Goal: Leave review/rating: Leave review/rating

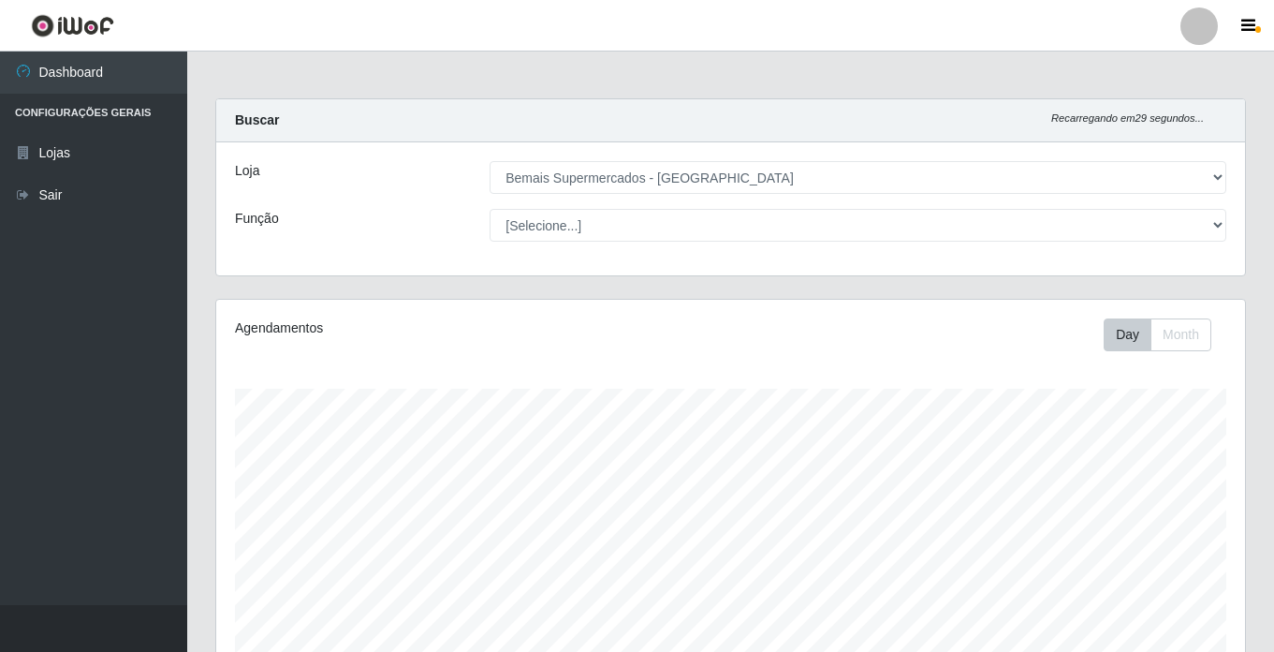
select select "250"
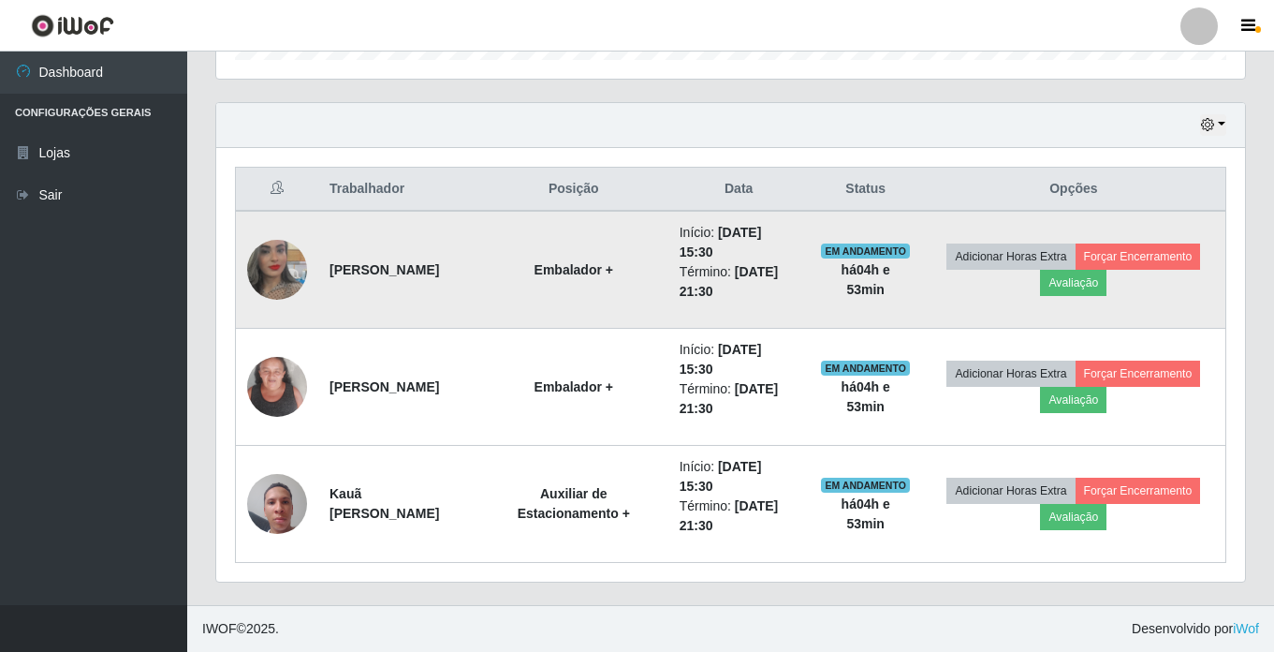
scroll to position [388, 1029]
click at [1070, 295] on button "Avaliação" at bounding box center [1073, 283] width 66 height 26
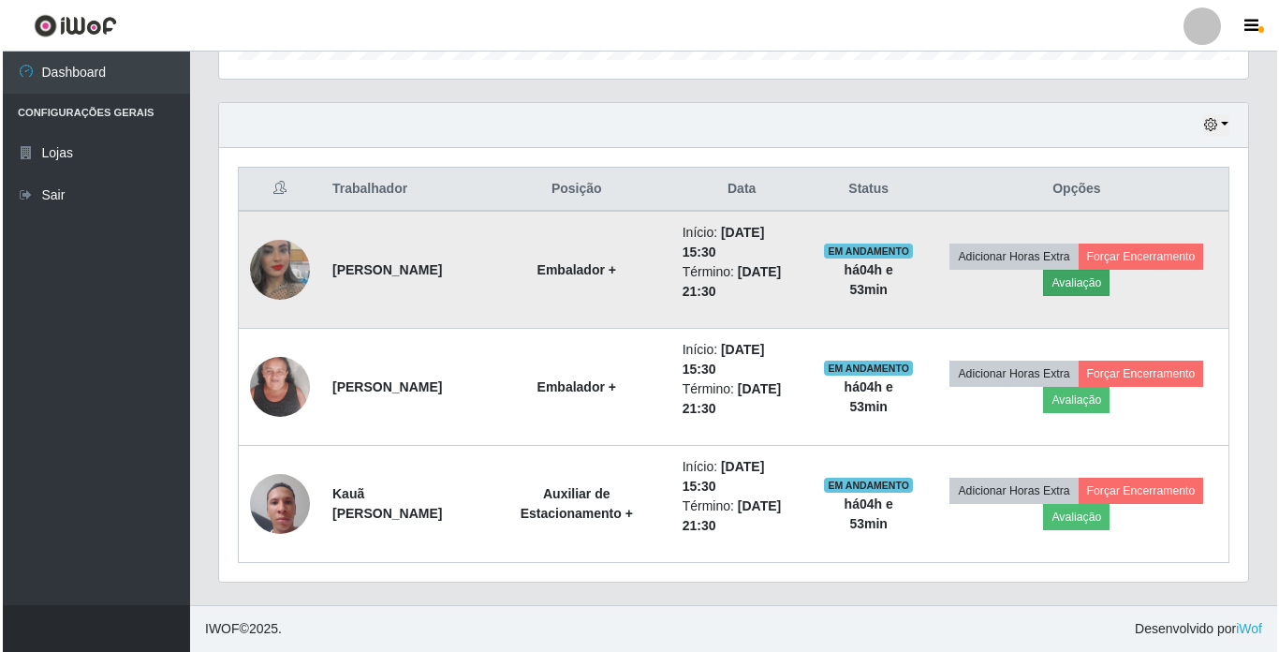
scroll to position [388, 1019]
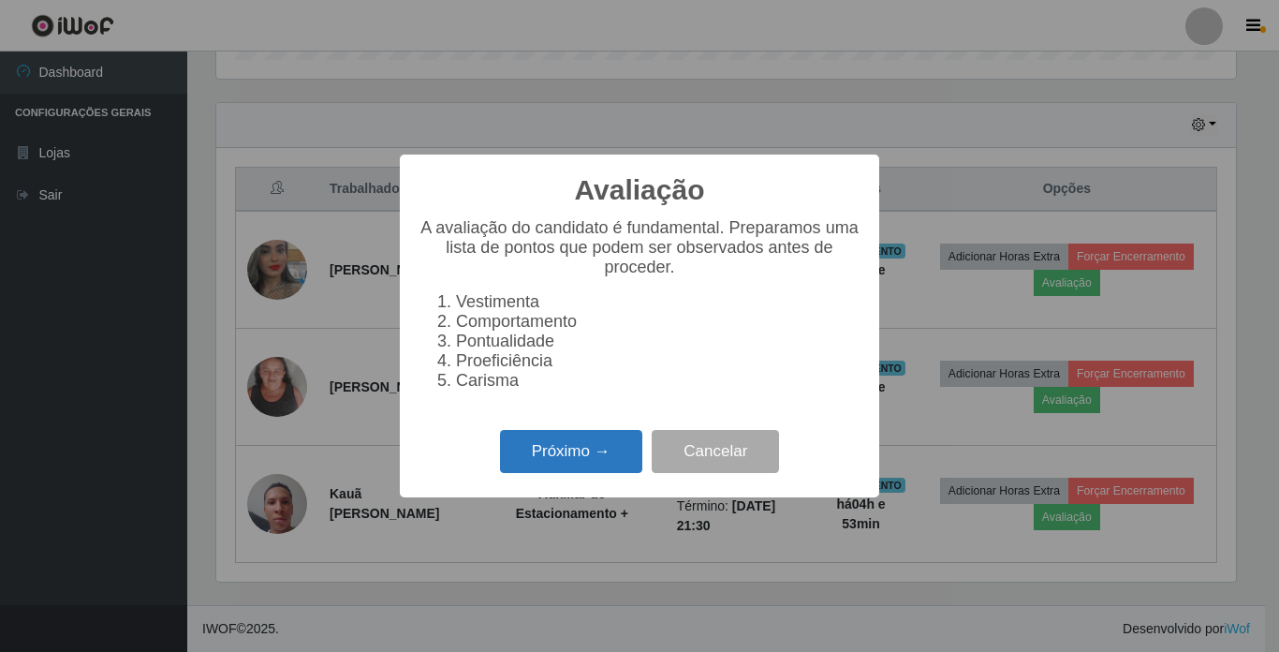
click at [591, 467] on button "Próximo →" at bounding box center [571, 452] width 142 height 44
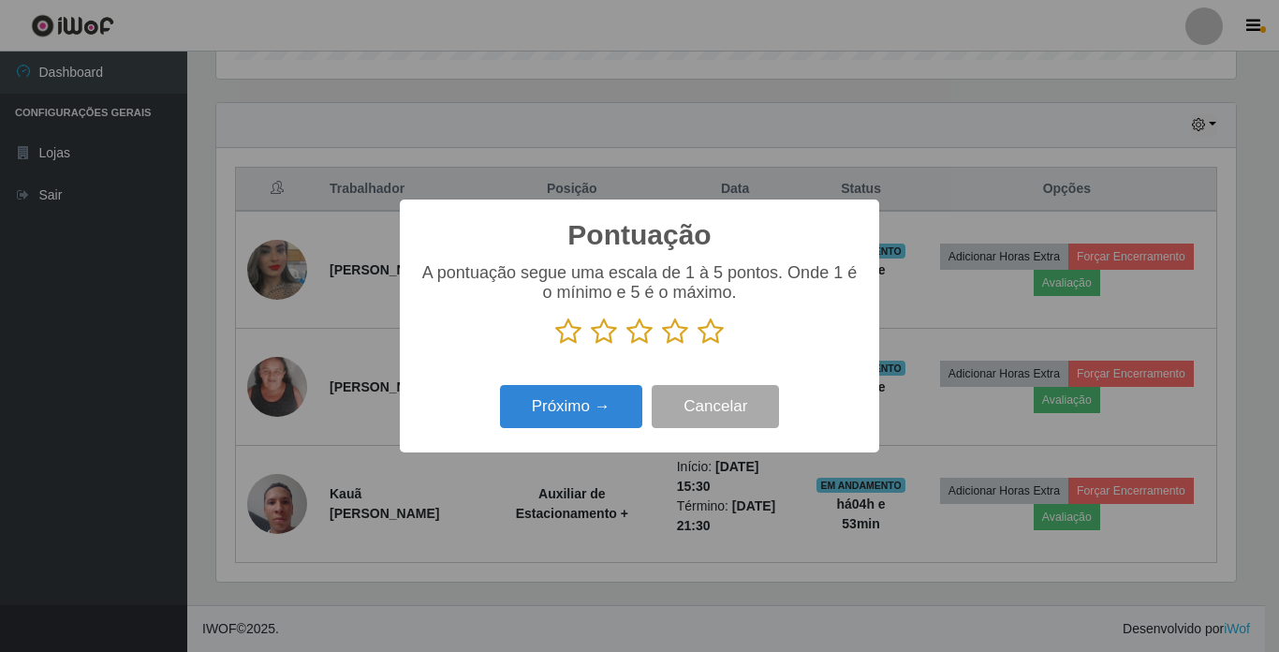
scroll to position [935752, 935121]
click at [702, 330] on icon at bounding box center [710, 331] width 26 height 28
click at [697, 345] on input "radio" at bounding box center [697, 345] width 0 height 0
click at [607, 408] on button "Próximo →" at bounding box center [571, 407] width 142 height 44
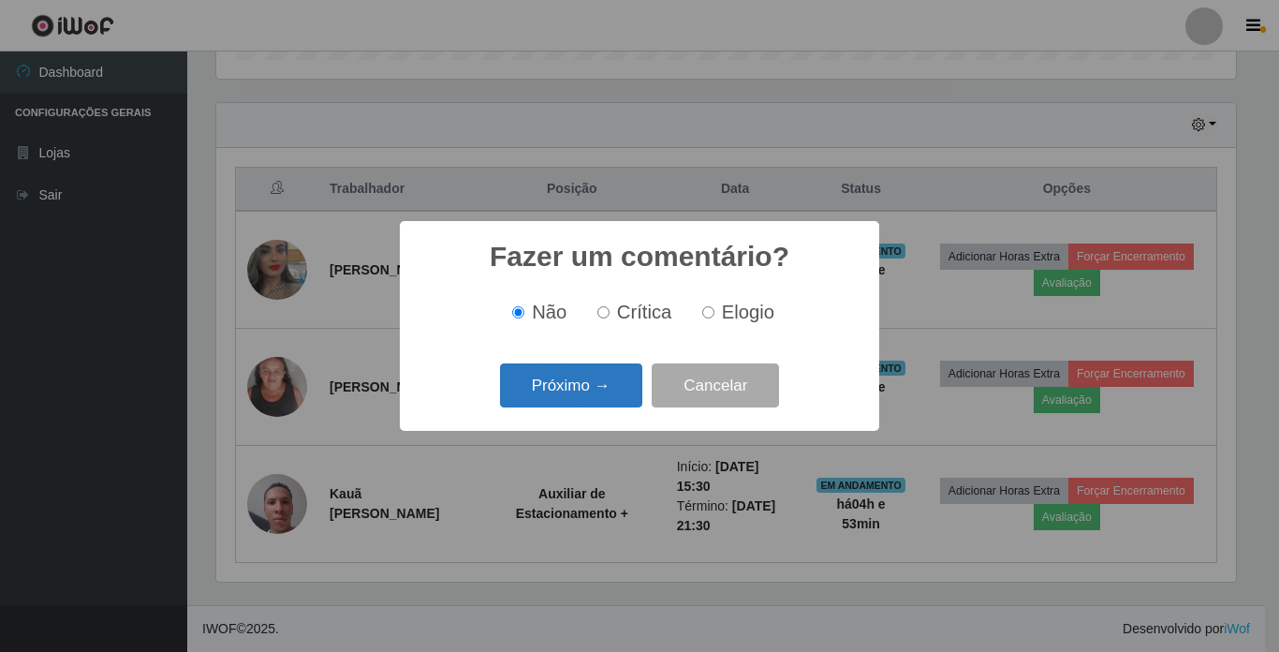
click at [604, 393] on button "Próximo →" at bounding box center [571, 385] width 142 height 44
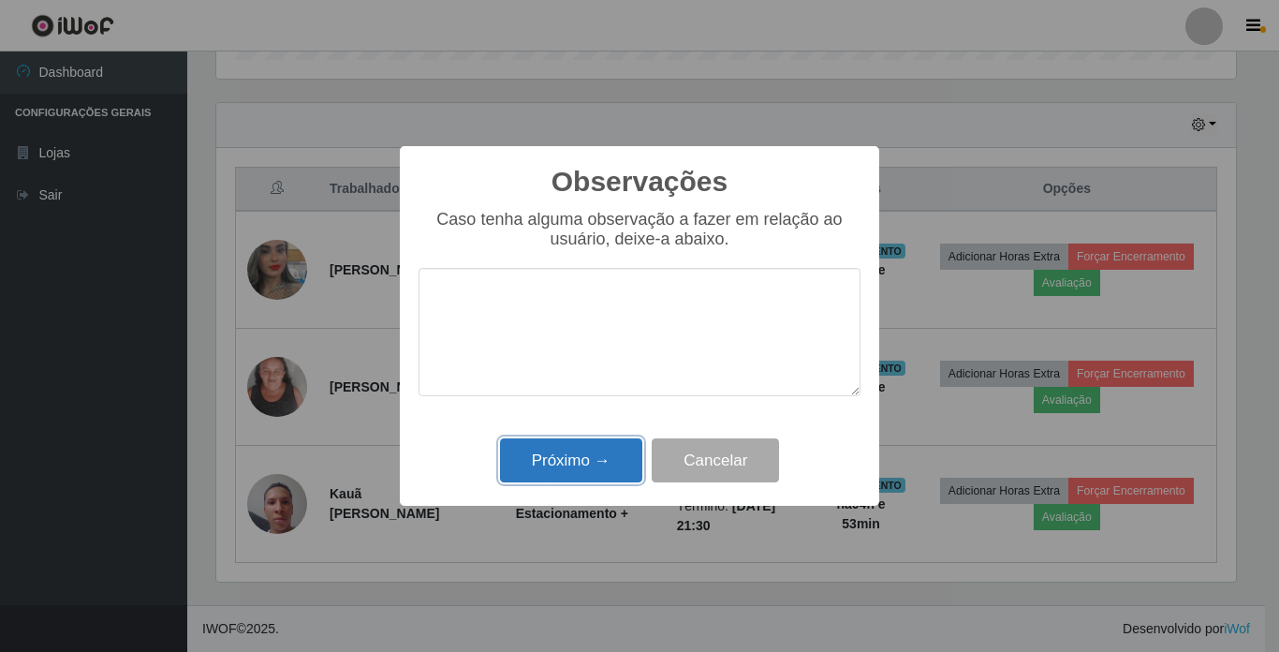
click at [571, 451] on button "Próximo →" at bounding box center [571, 460] width 142 height 44
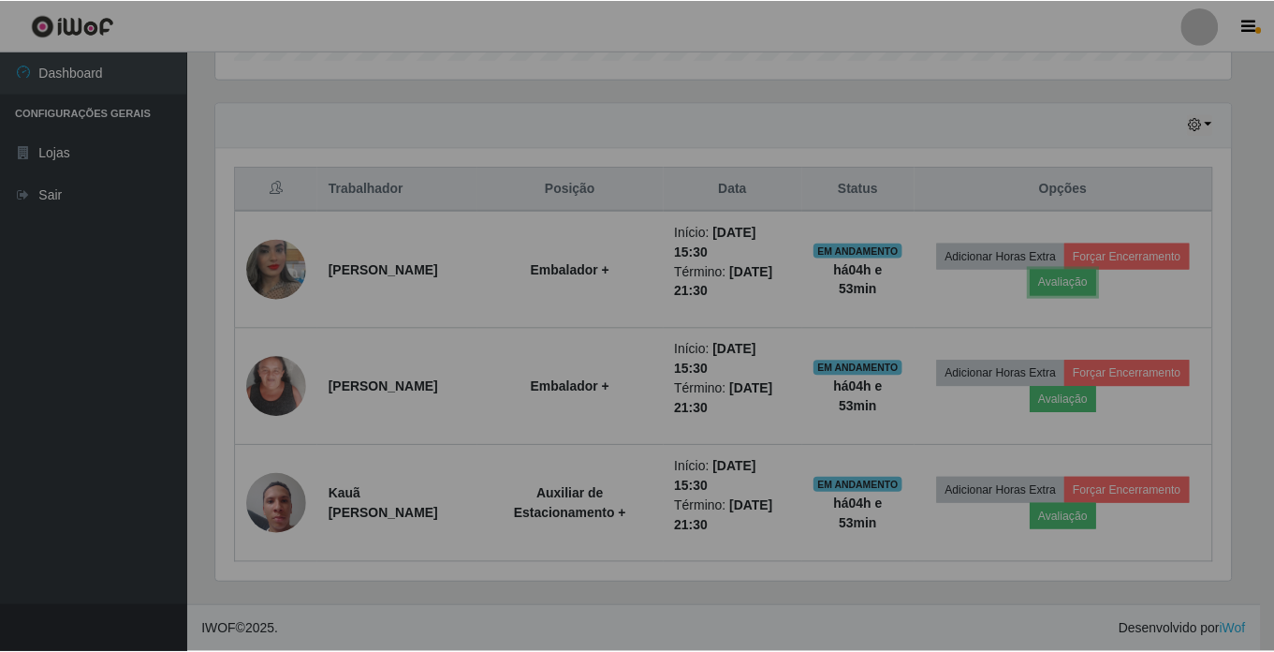
scroll to position [388, 1029]
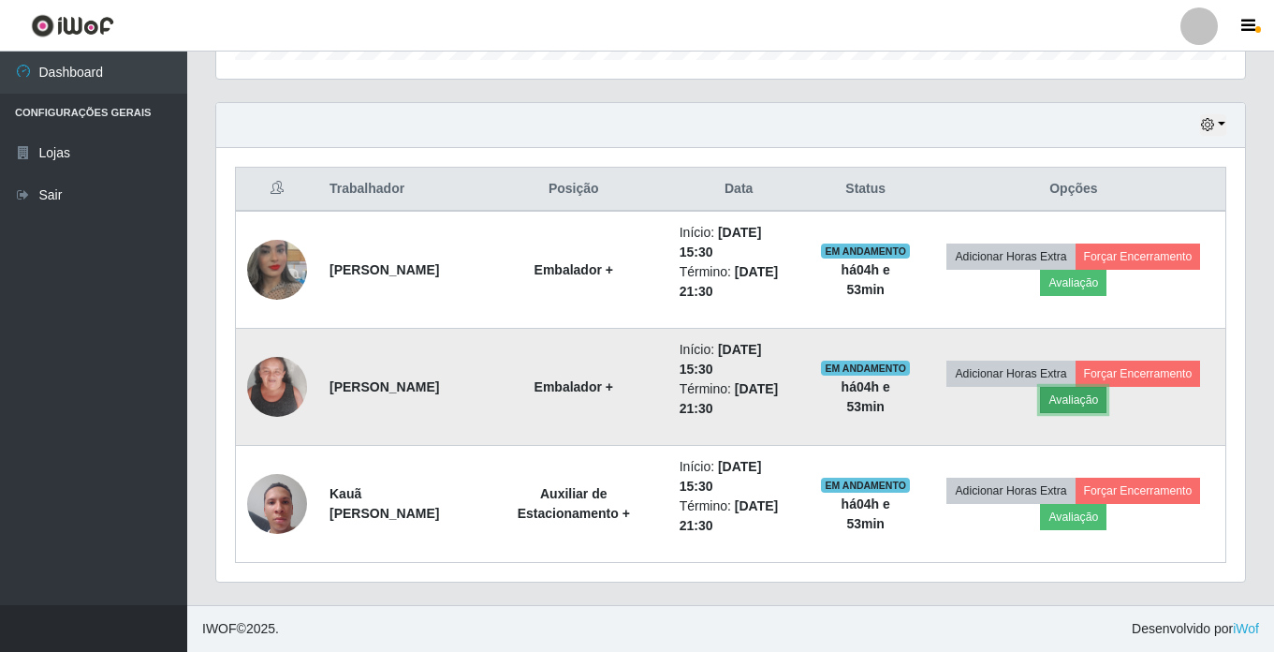
click at [1074, 405] on button "Avaliação" at bounding box center [1073, 400] width 66 height 26
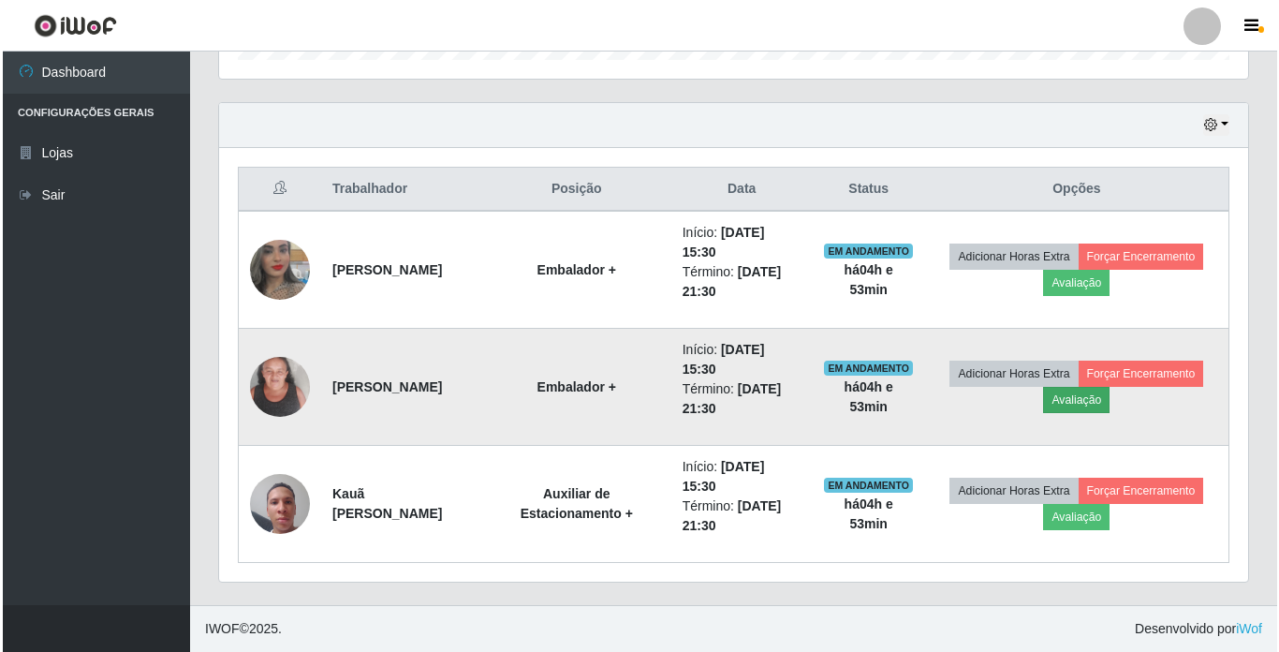
scroll to position [388, 1019]
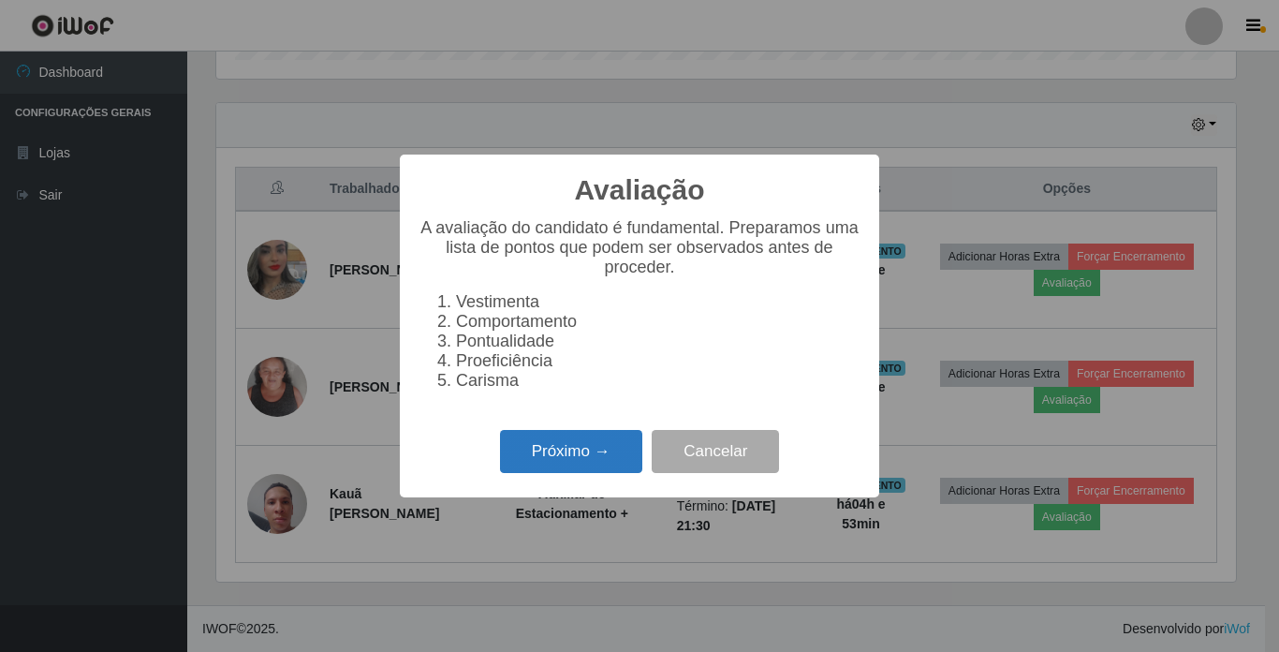
click at [544, 456] on button "Próximo →" at bounding box center [571, 452] width 142 height 44
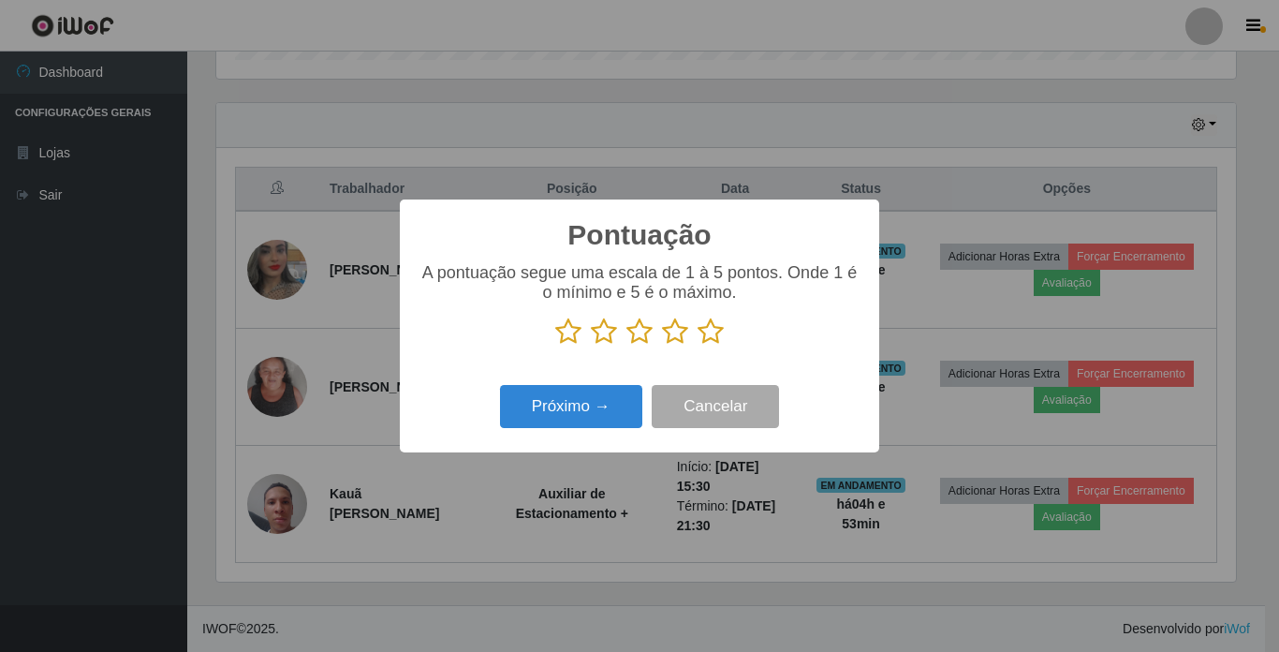
click at [708, 333] on icon at bounding box center [710, 331] width 26 height 28
click at [697, 345] on input "radio" at bounding box center [697, 345] width 0 height 0
click at [594, 392] on button "Próximo →" at bounding box center [571, 407] width 142 height 44
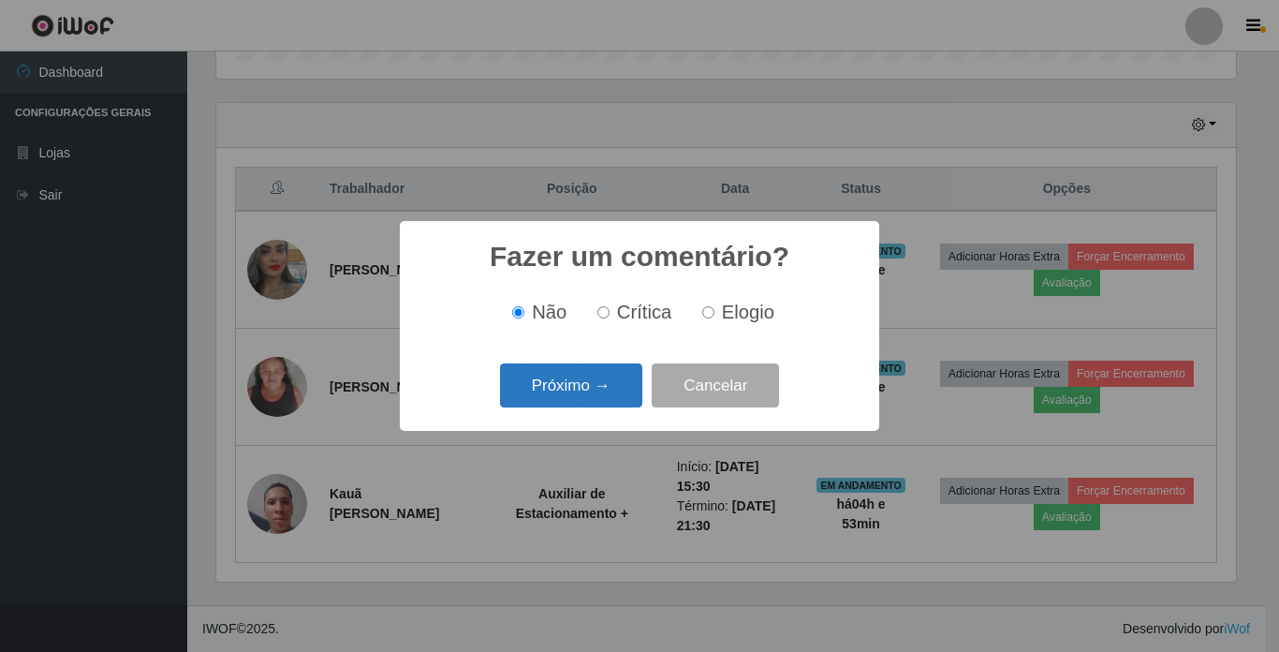
click at [593, 404] on button "Próximo →" at bounding box center [571, 385] width 142 height 44
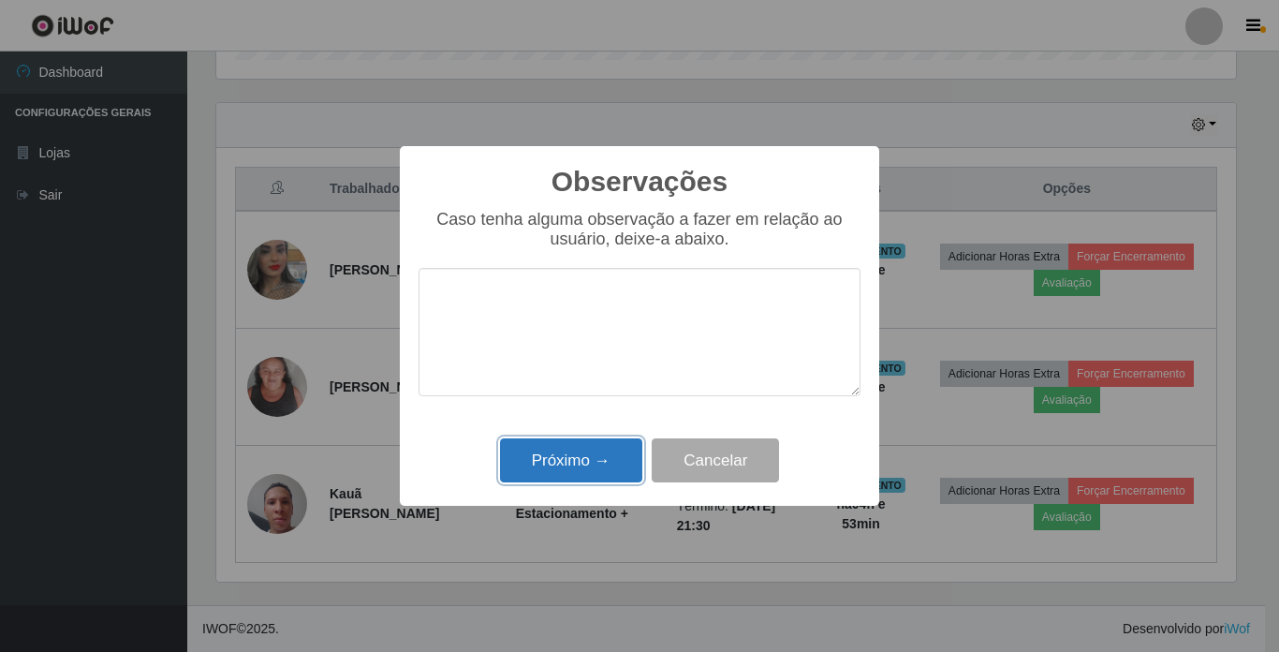
click at [583, 461] on button "Próximo →" at bounding box center [571, 460] width 142 height 44
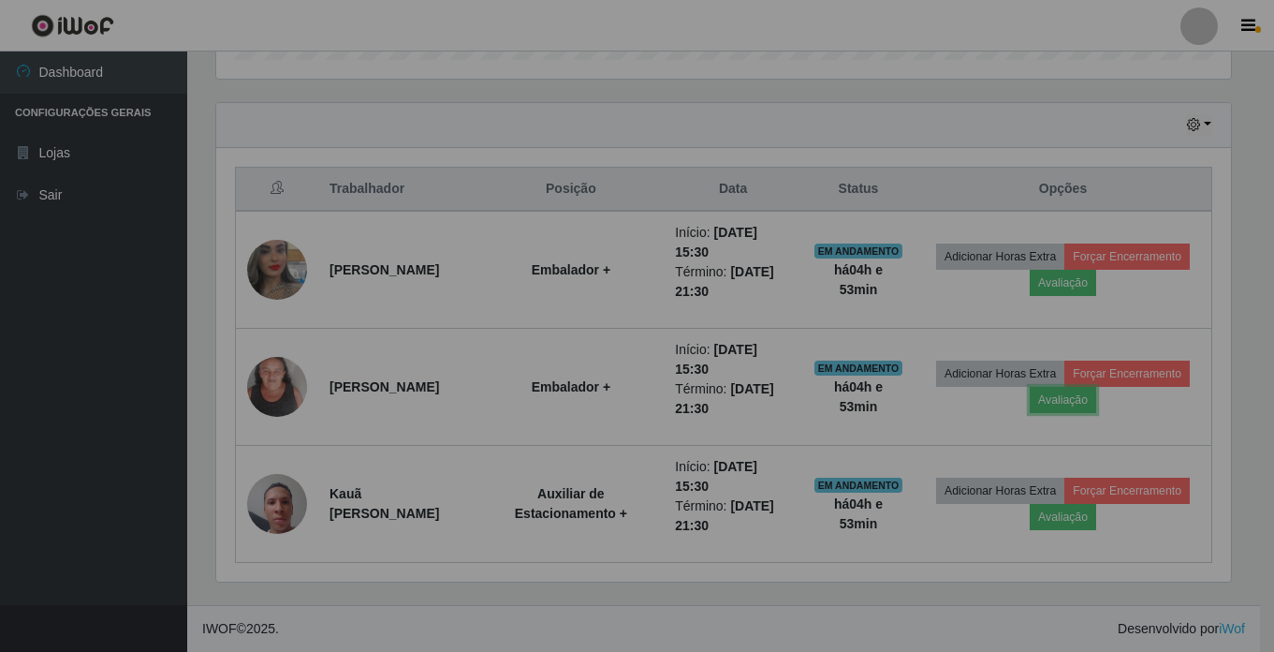
scroll to position [388, 1029]
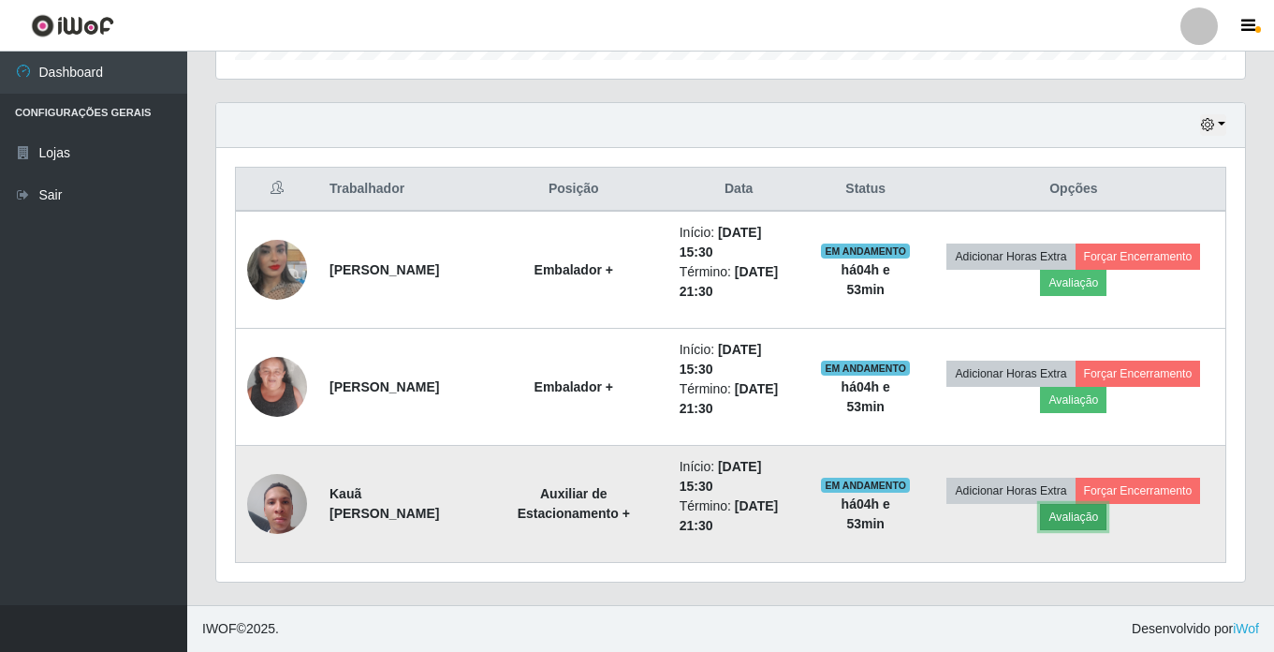
click at [1102, 525] on button "Avaliação" at bounding box center [1073, 517] width 66 height 26
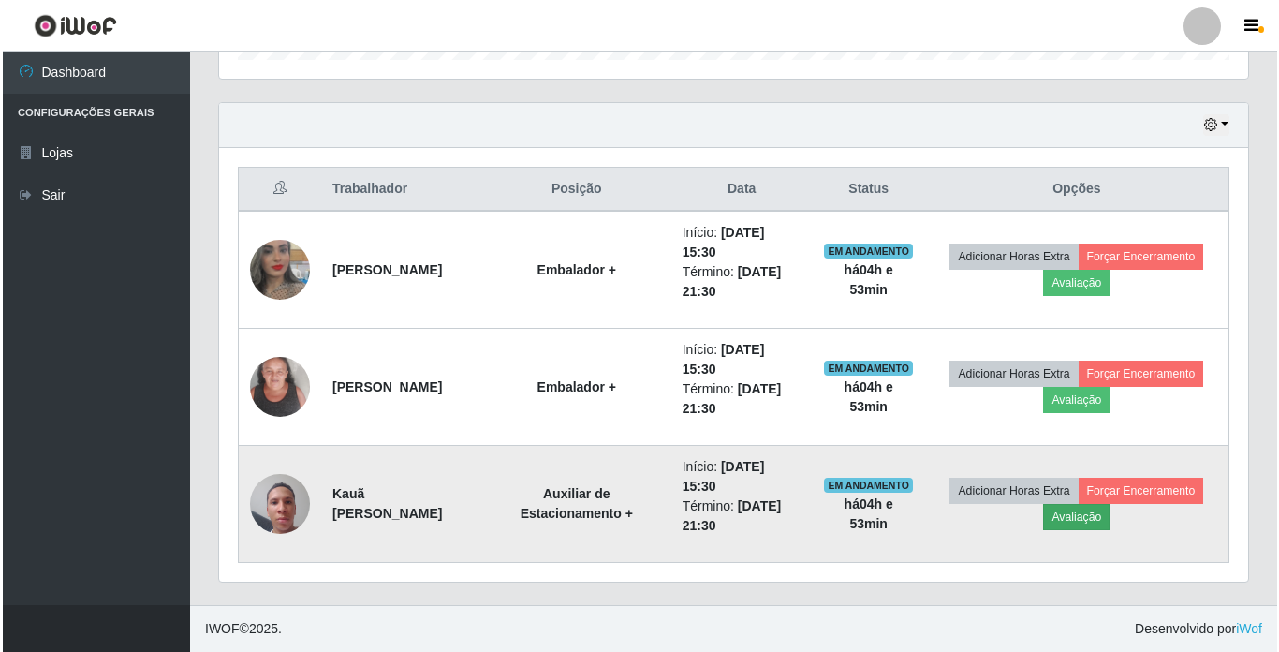
scroll to position [388, 1019]
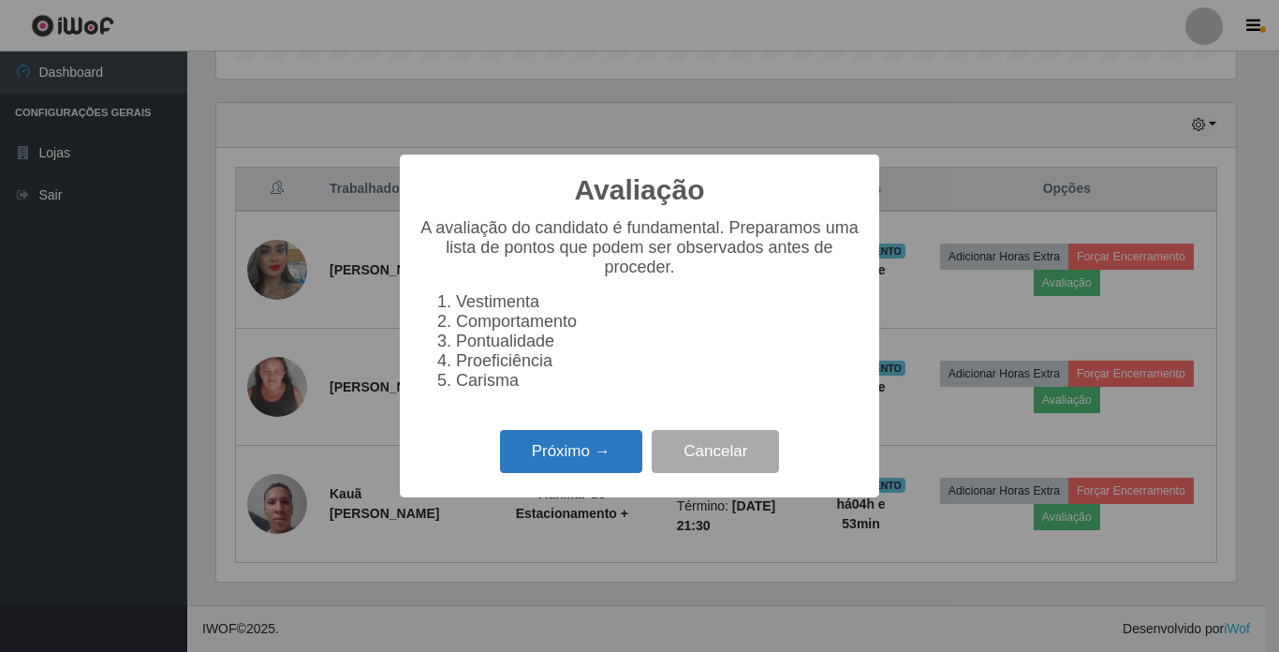
click at [562, 446] on button "Próximo →" at bounding box center [571, 452] width 142 height 44
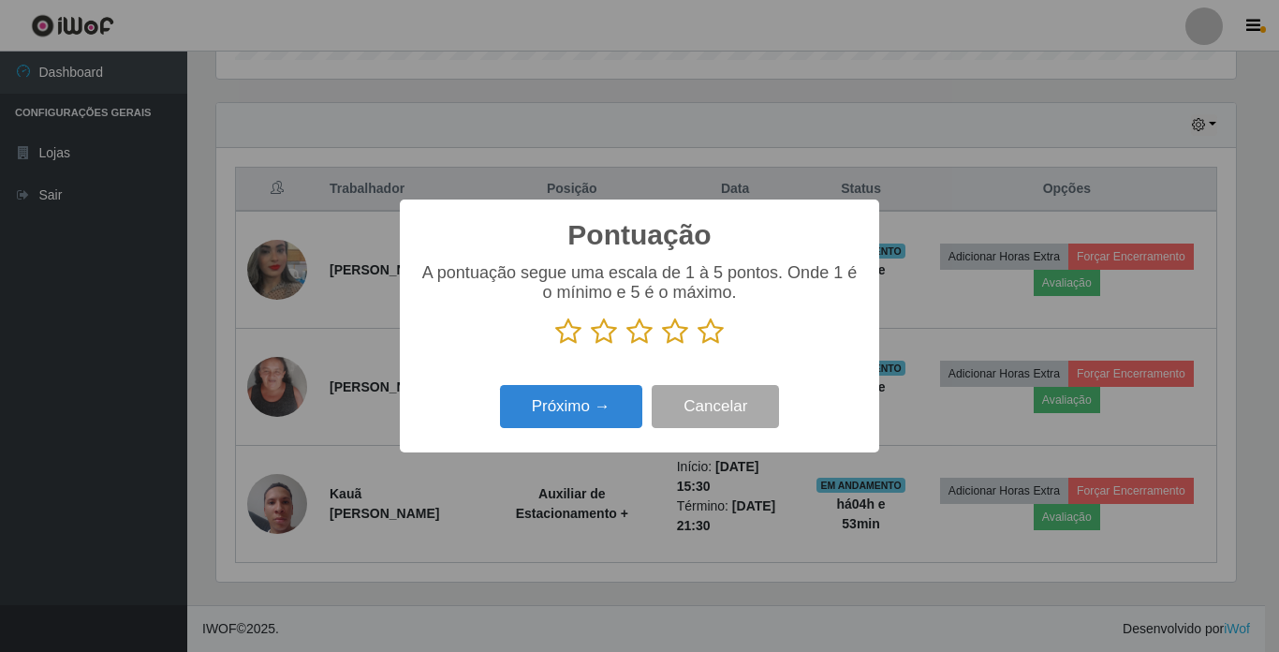
scroll to position [935752, 935121]
click at [704, 325] on icon at bounding box center [710, 331] width 26 height 28
click at [697, 345] on input "radio" at bounding box center [697, 345] width 0 height 0
click at [633, 391] on button "Próximo →" at bounding box center [571, 407] width 142 height 44
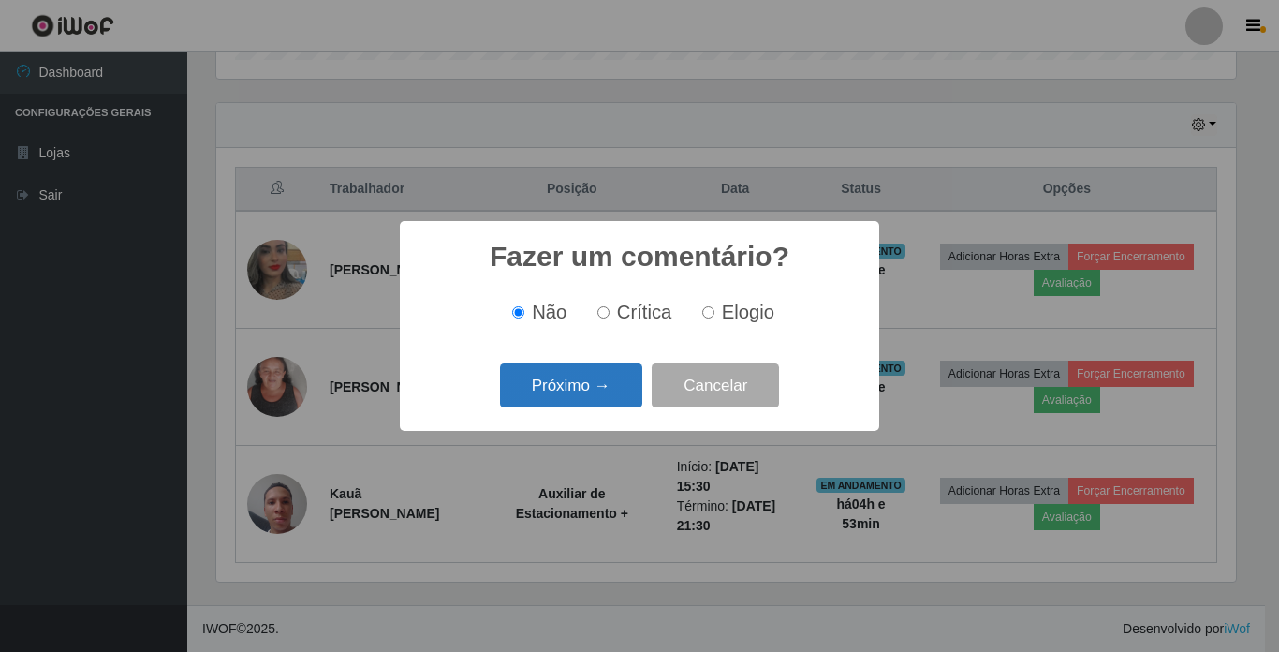
click at [586, 390] on button "Próximo →" at bounding box center [571, 385] width 142 height 44
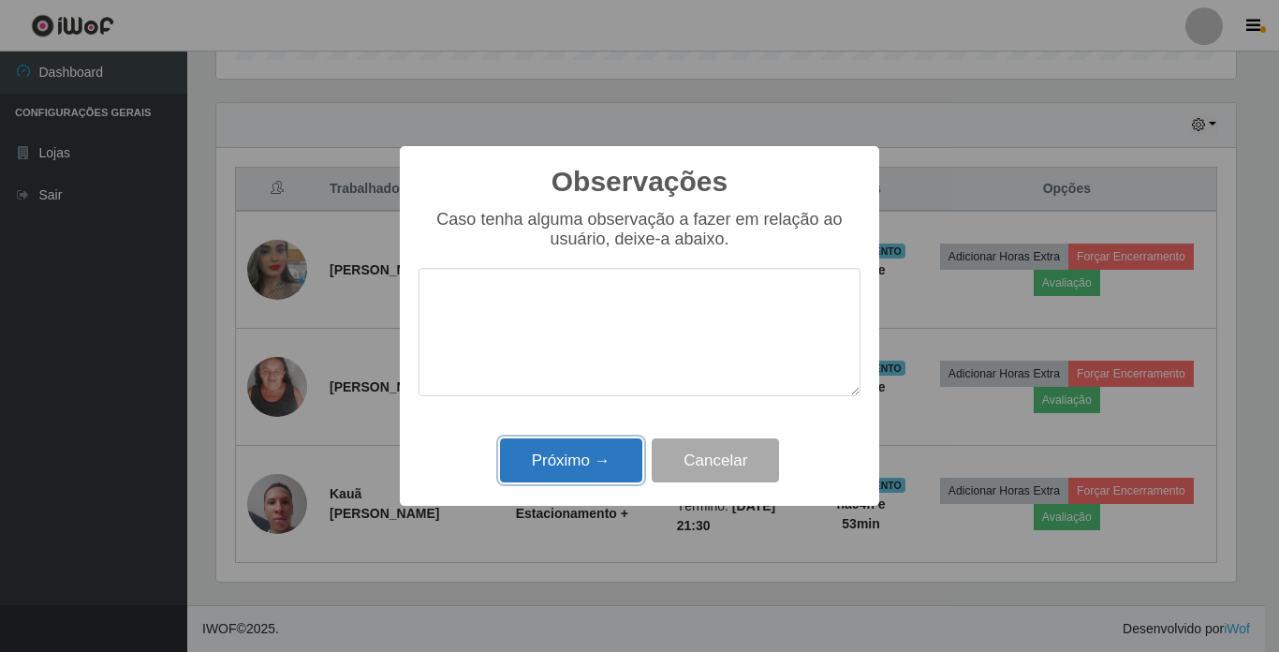
click at [600, 469] on button "Próximo →" at bounding box center [571, 460] width 142 height 44
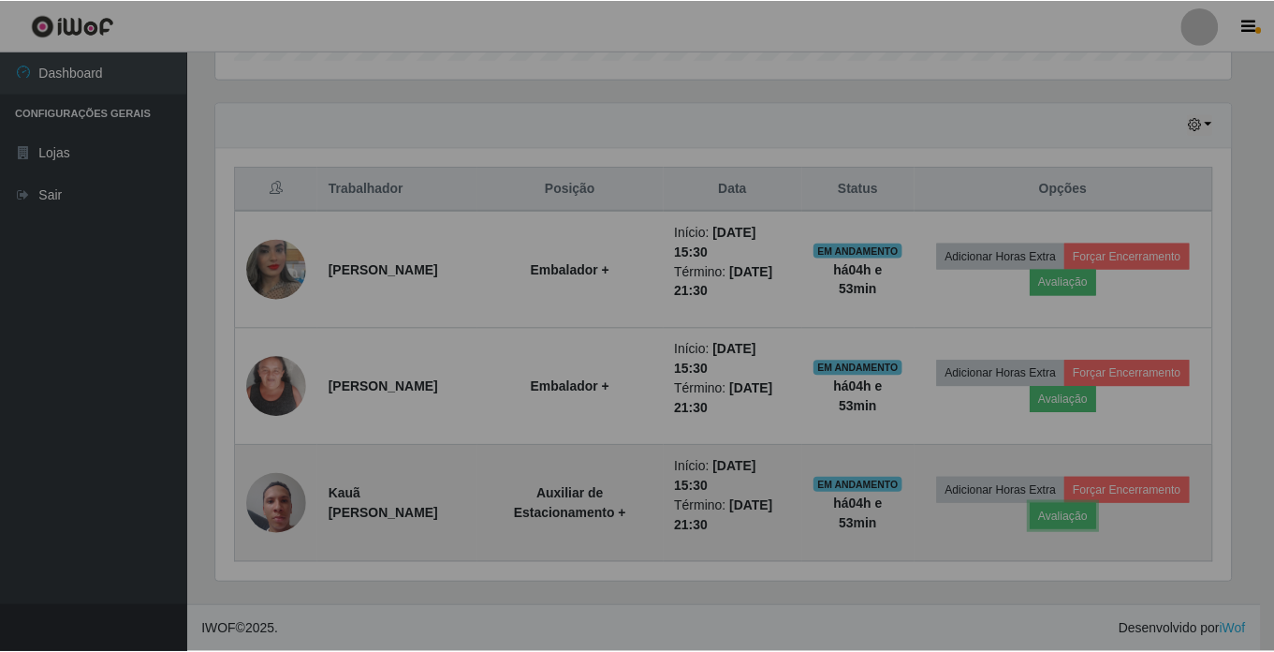
scroll to position [388, 1029]
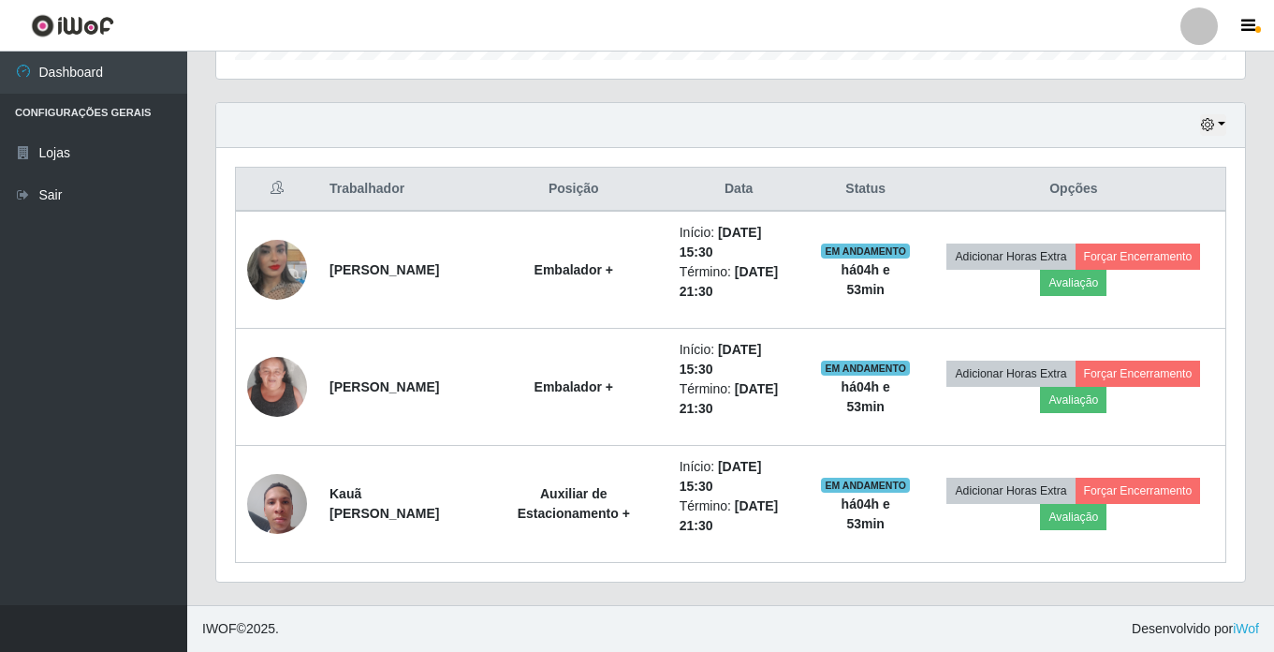
click at [985, 569] on div "Trabalhador Posição Data Status Opções [PERSON_NAME] + Início: [DATE] 15:30 Tér…" at bounding box center [730, 364] width 1029 height 433
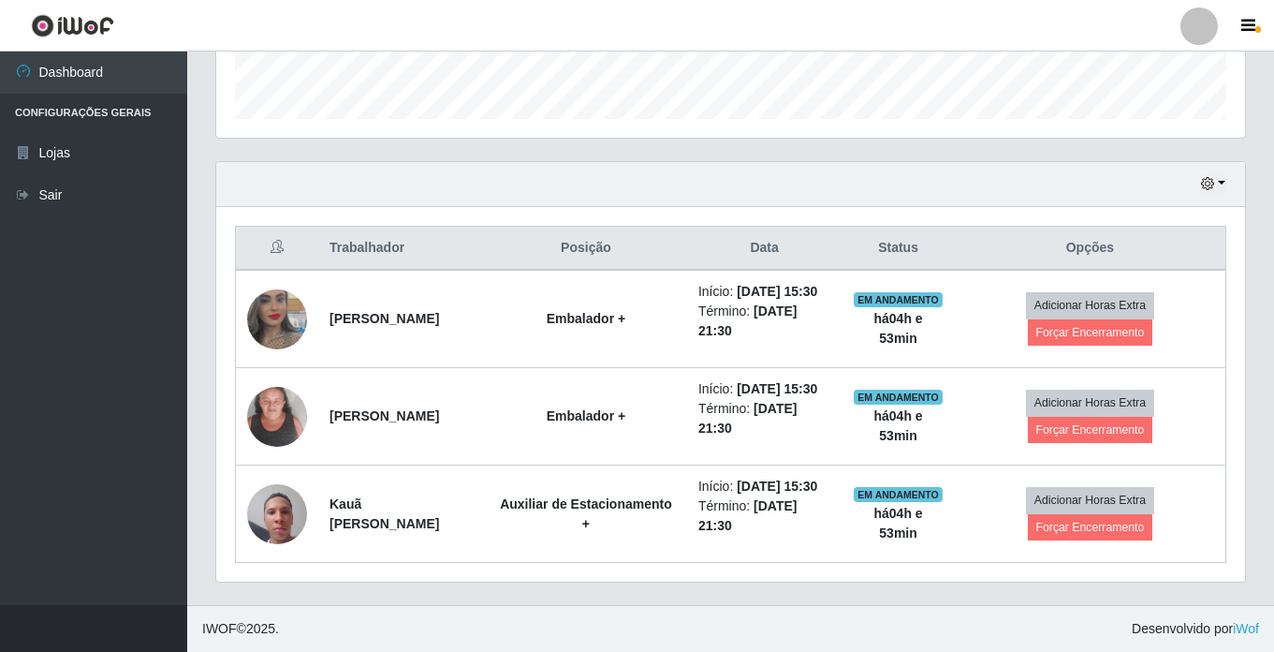
scroll to position [550, 0]
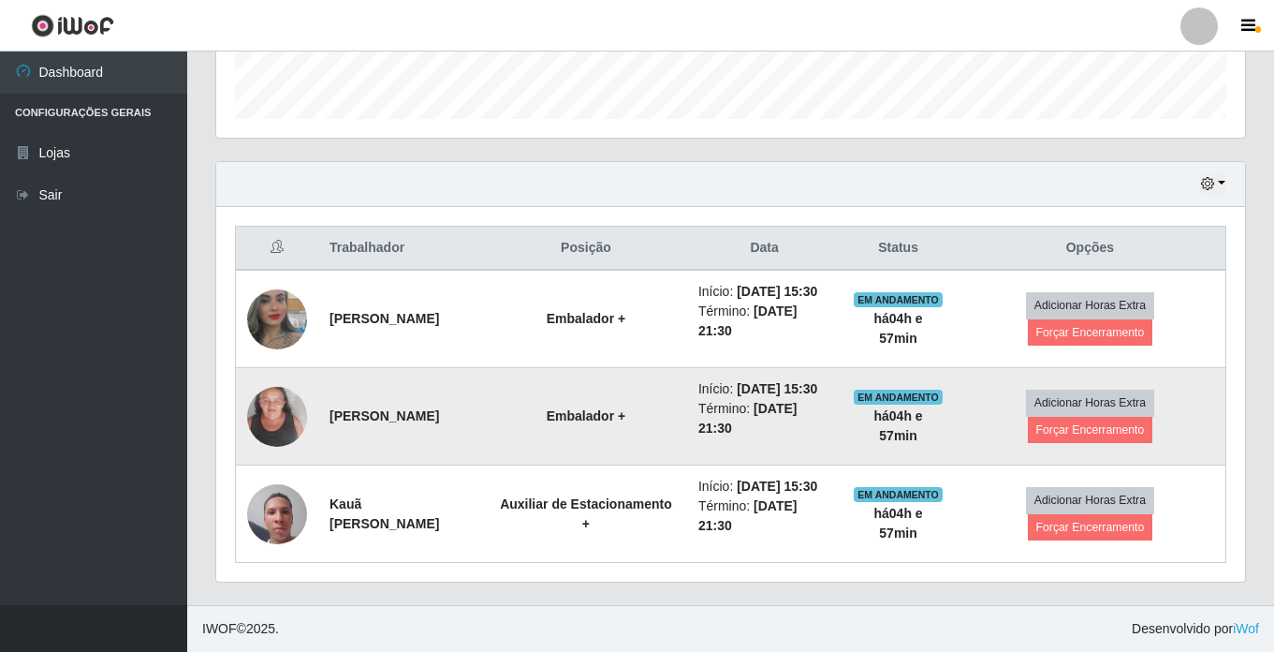
click at [257, 422] on img at bounding box center [277, 416] width 60 height 80
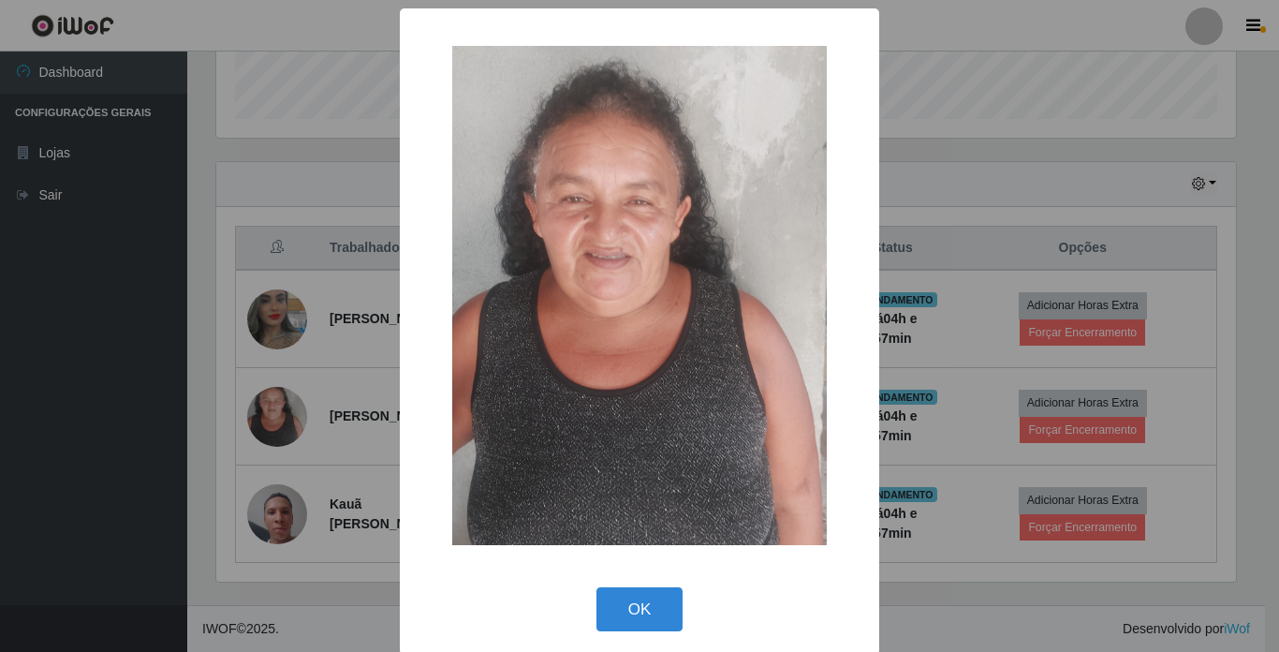
click at [110, 177] on div "× OK Cancel" at bounding box center [639, 326] width 1279 height 652
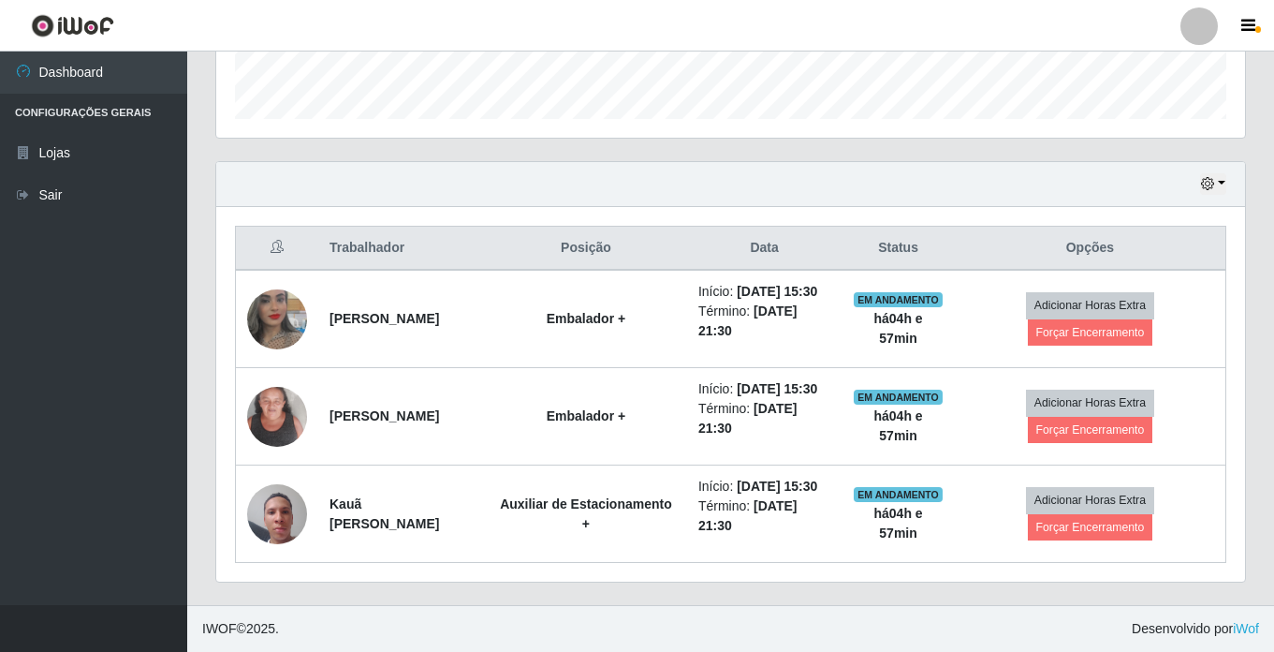
scroll to position [388, 1029]
